Goal: Find specific page/section: Find specific page/section

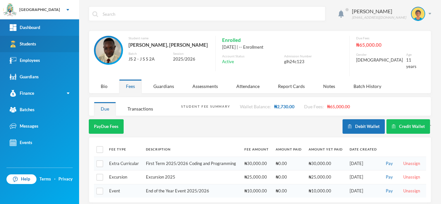
click at [40, 40] on link "Students" at bounding box center [39, 44] width 79 height 16
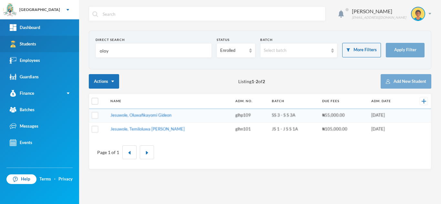
drag, startPoint x: 127, startPoint y: 51, endPoint x: 69, endPoint y: 43, distance: 58.3
click at [73, 45] on div "Greenland Hall Your Bluebic Account Greenland Hall Add a New School Dashboard S…" at bounding box center [220, 102] width 441 height 204
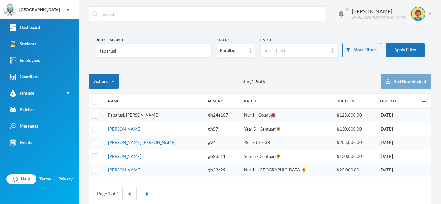
type input "faparusi"
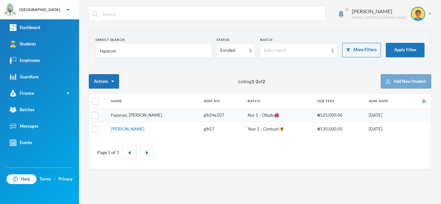
click at [132, 116] on link "Faparusi, Esmond Emmanuel" at bounding box center [136, 115] width 51 height 5
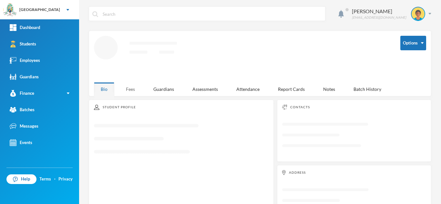
click at [136, 85] on div "Fees" at bounding box center [130, 89] width 23 height 14
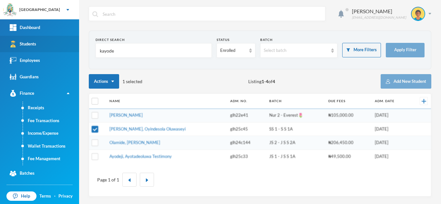
drag, startPoint x: 121, startPoint y: 52, endPoint x: 49, endPoint y: 48, distance: 71.8
click at [49, 48] on div "Greenland Hall Your Bluebic Account Greenland Hall Add a New School Dashboard S…" at bounding box center [220, 102] width 441 height 204
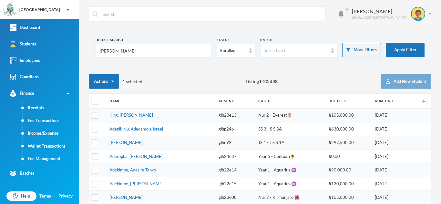
type input "[PERSON_NAME]"
